Goal: Information Seeking & Learning: Learn about a topic

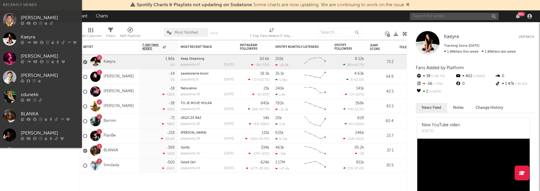
click at [441, 18] on input "text" at bounding box center [454, 16] width 89 height 7
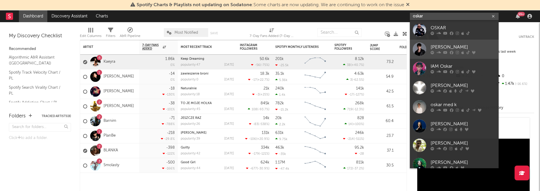
type input "oskar"
click at [451, 47] on div "[PERSON_NAME]" at bounding box center [463, 47] width 65 height 7
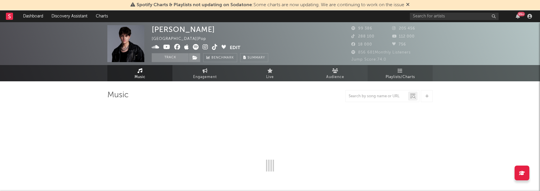
click at [393, 73] on link "Playlists/Charts" at bounding box center [400, 73] width 65 height 16
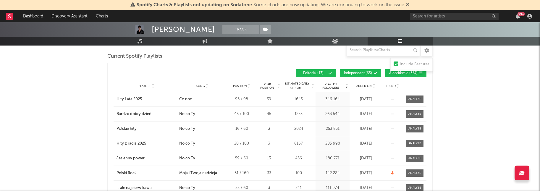
scroll to position [229, 0]
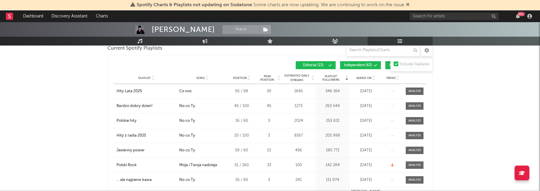
click at [363, 80] on span "Added On" at bounding box center [363, 78] width 15 height 4
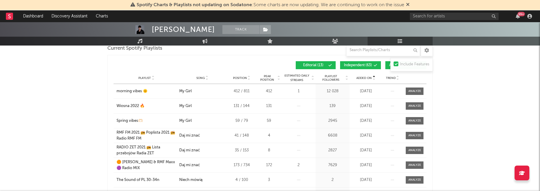
click at [364, 78] on span "Added On" at bounding box center [363, 78] width 15 height 4
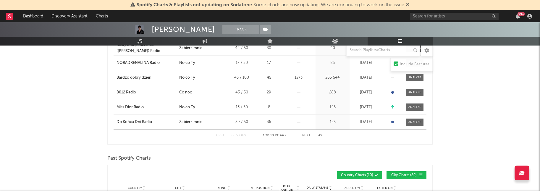
scroll to position [334, 0]
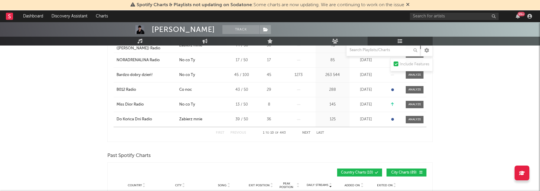
click at [305, 132] on button "Next" at bounding box center [306, 132] width 8 height 3
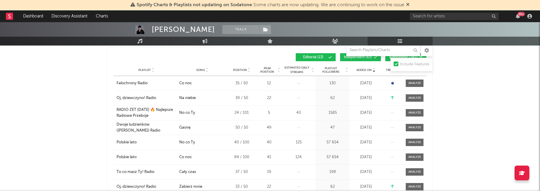
scroll to position [236, 0]
